Goal: Task Accomplishment & Management: Manage account settings

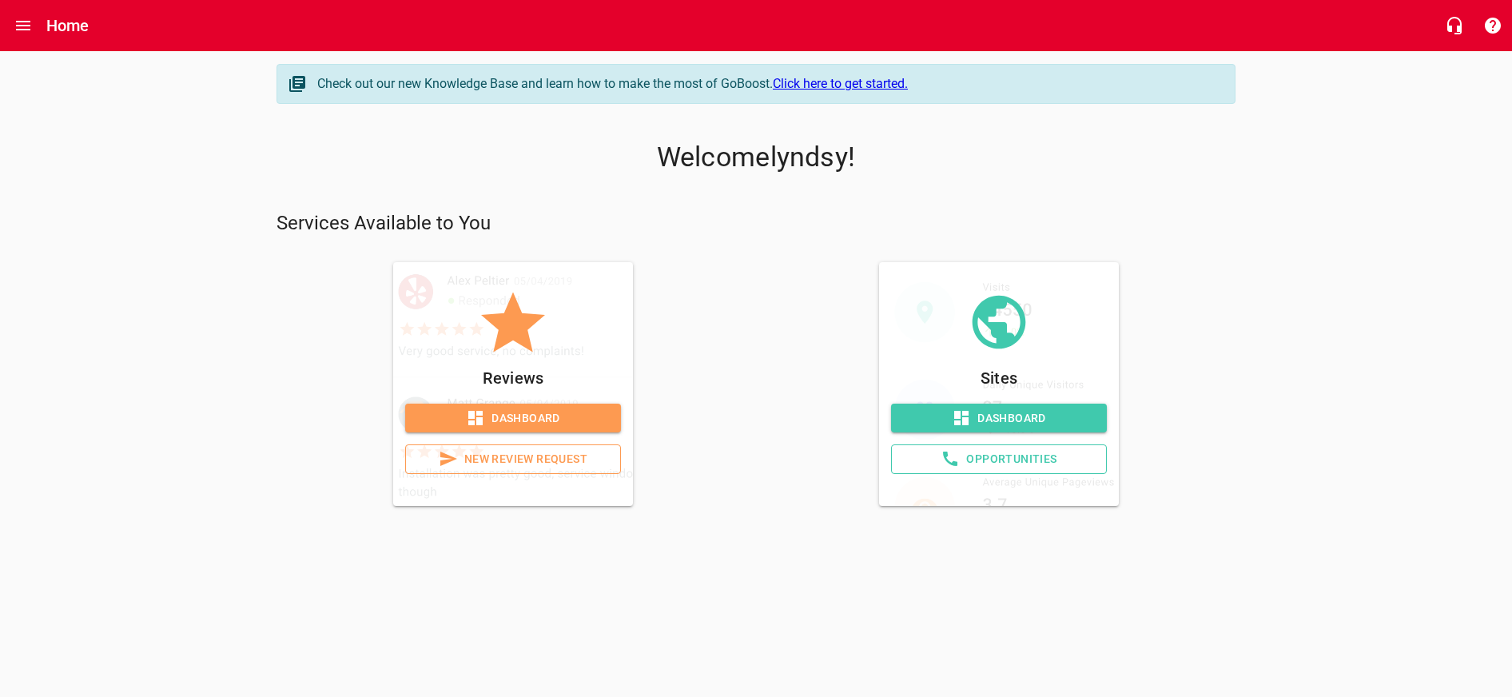
click at [518, 408] on span "Dashboard" at bounding box center [513, 418] width 190 height 20
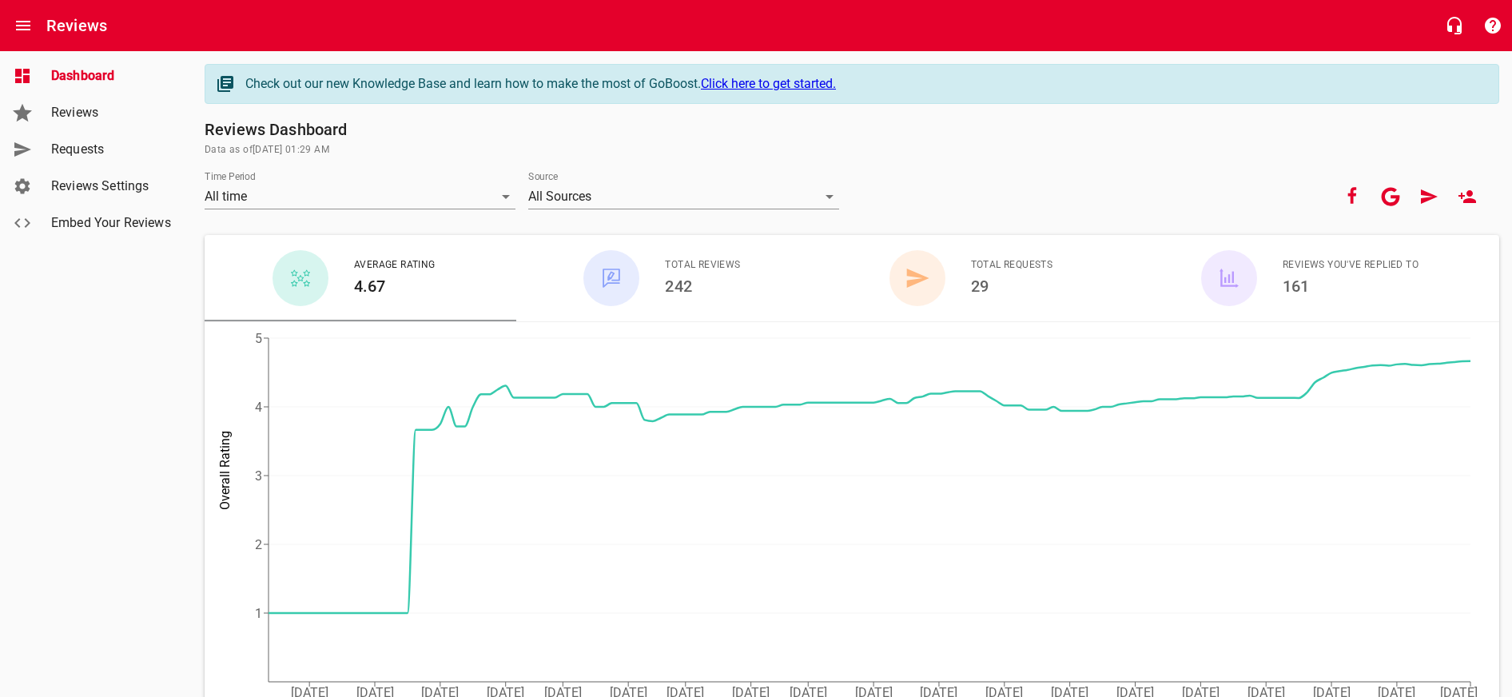
click at [129, 112] on span "Reviews" at bounding box center [111, 112] width 121 height 19
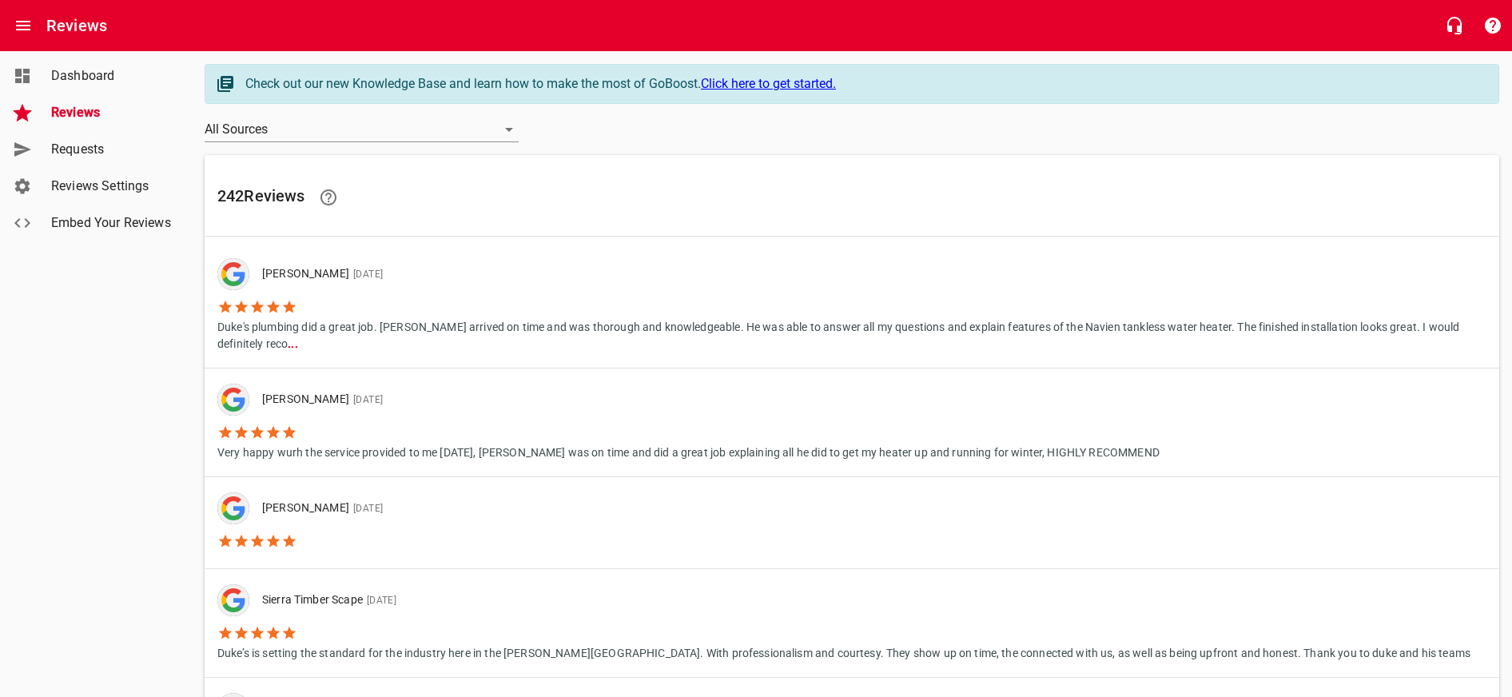
click at [124, 155] on span "Requests" at bounding box center [111, 149] width 121 height 19
